Goal: Information Seeking & Learning: Learn about a topic

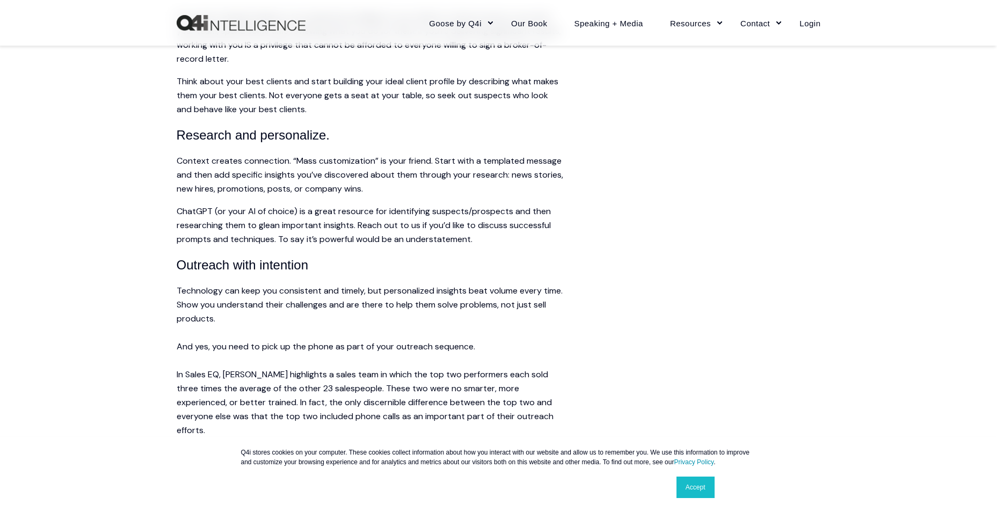
scroll to position [1127, 0]
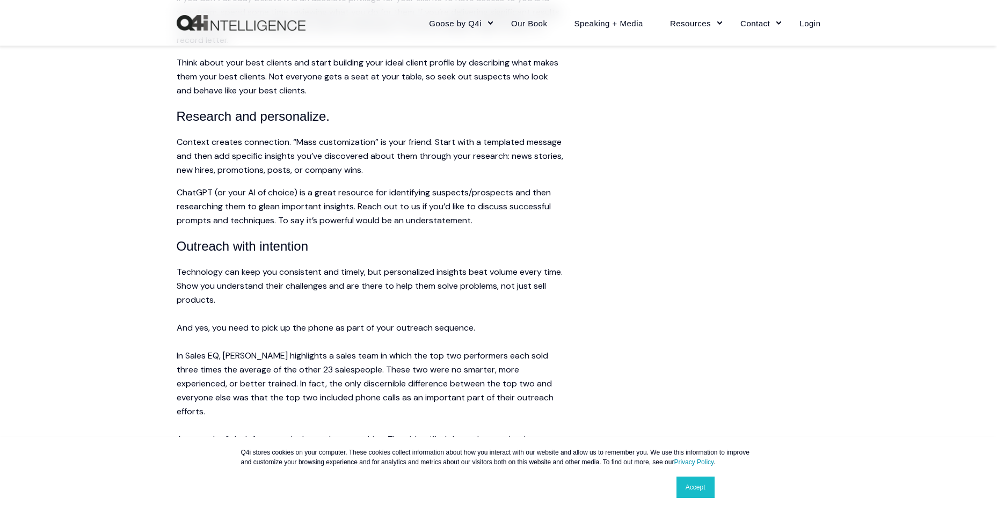
click at [698, 485] on link "Accept" at bounding box center [695, 487] width 38 height 21
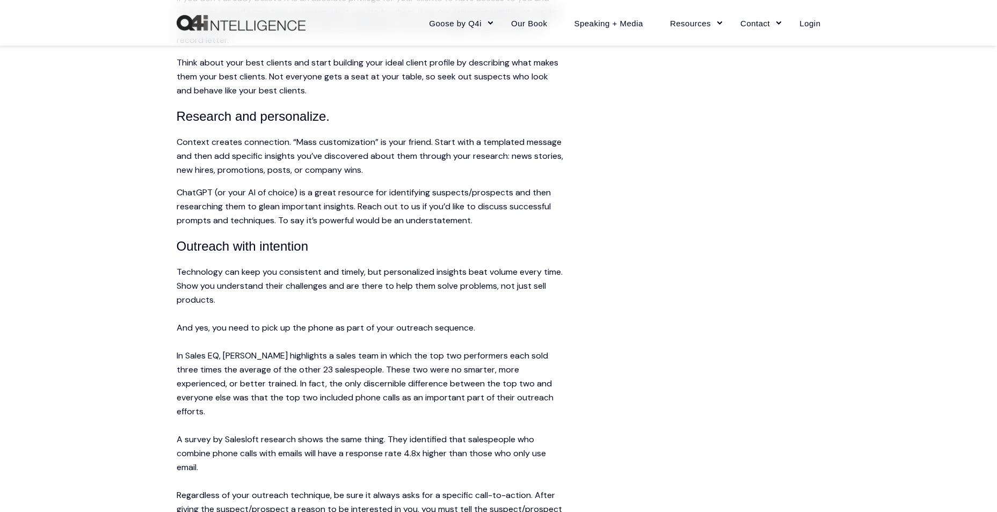
scroll to position [1181, 0]
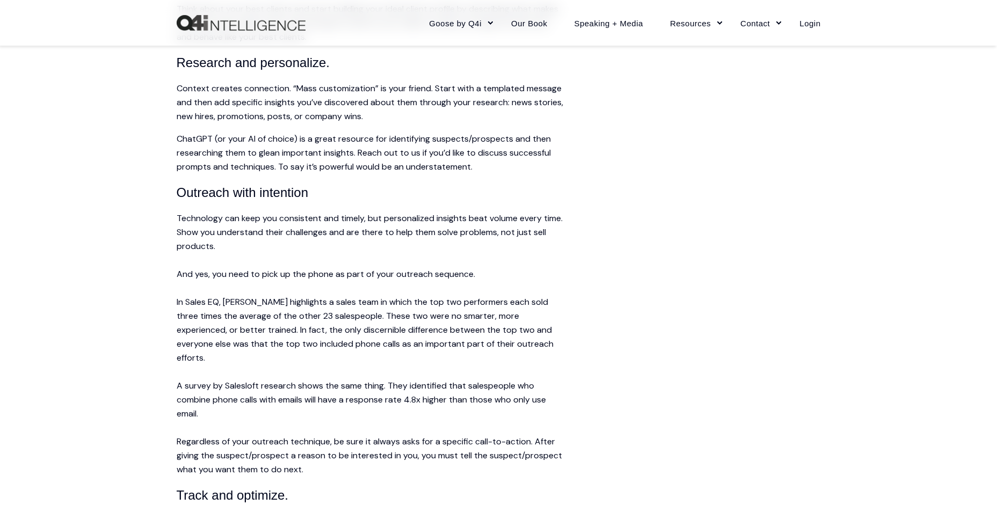
click at [771, 302] on main "Share article Link copied The straight-talk summary Half of prospecting time is…" at bounding box center [499, 447] width 644 height 2673
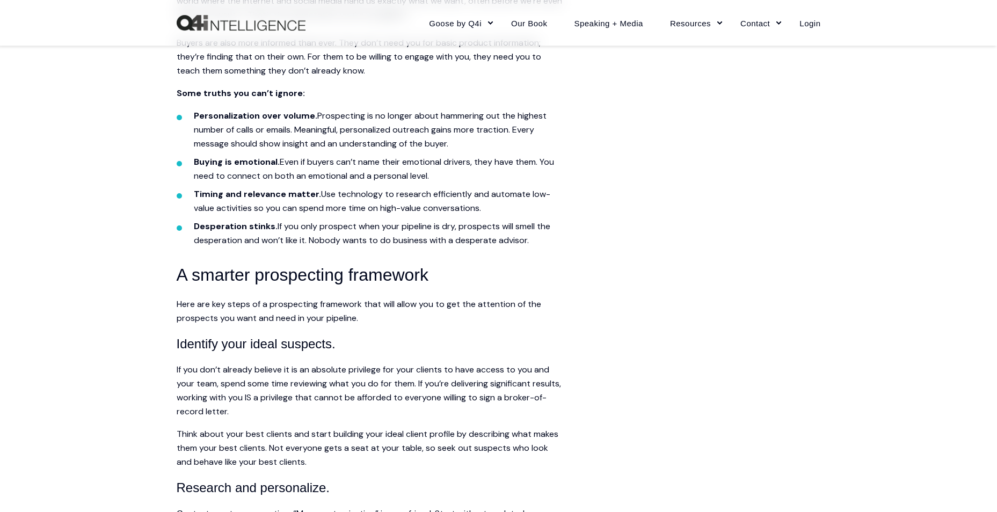
scroll to position [698, 0]
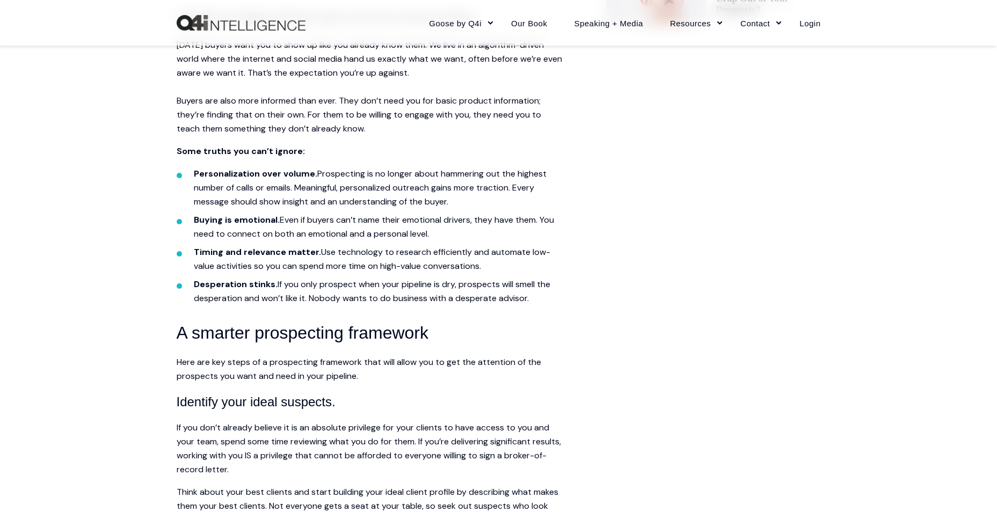
click at [605, 24] on link "Speaking + Media" at bounding box center [608, 22] width 96 height 47
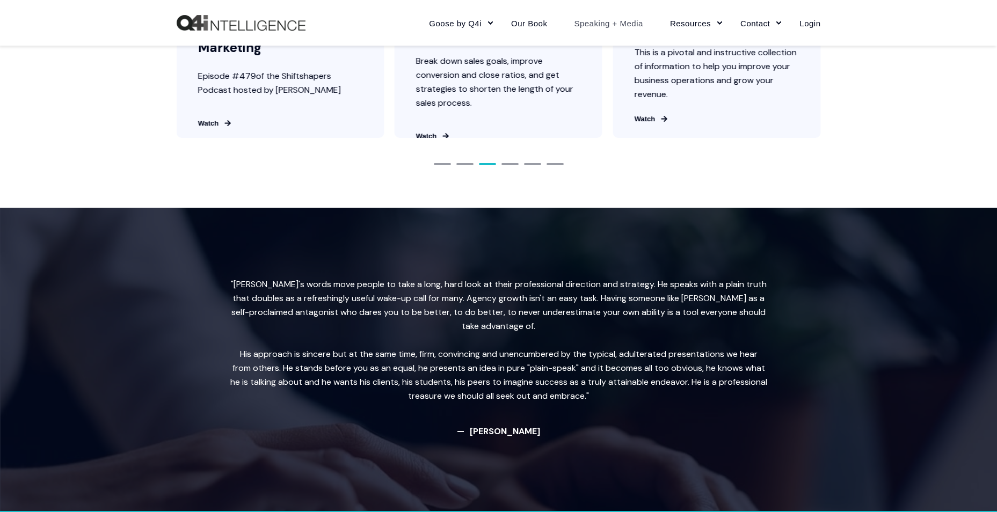
scroll to position [1664, 0]
